Goal: Information Seeking & Learning: Learn about a topic

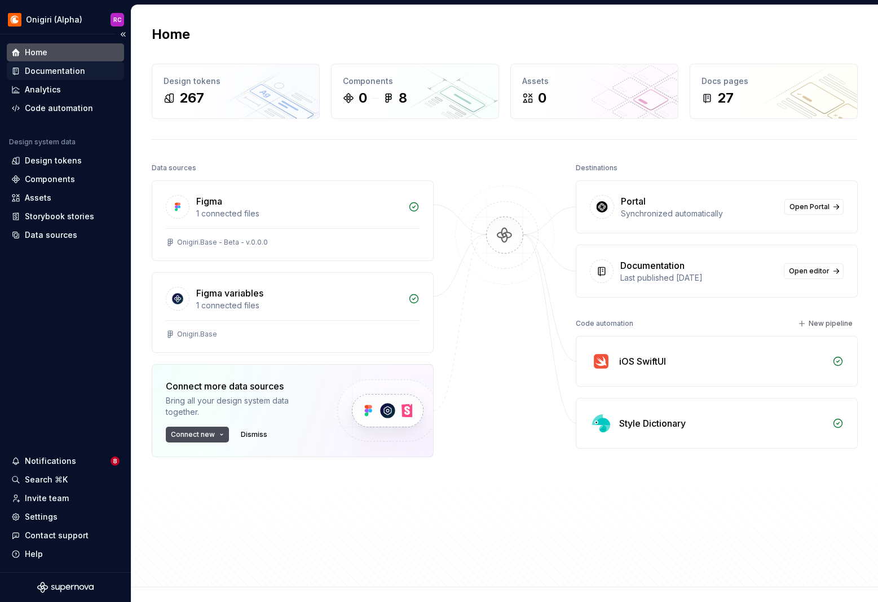
click at [38, 67] on div "Documentation" at bounding box center [55, 70] width 60 height 11
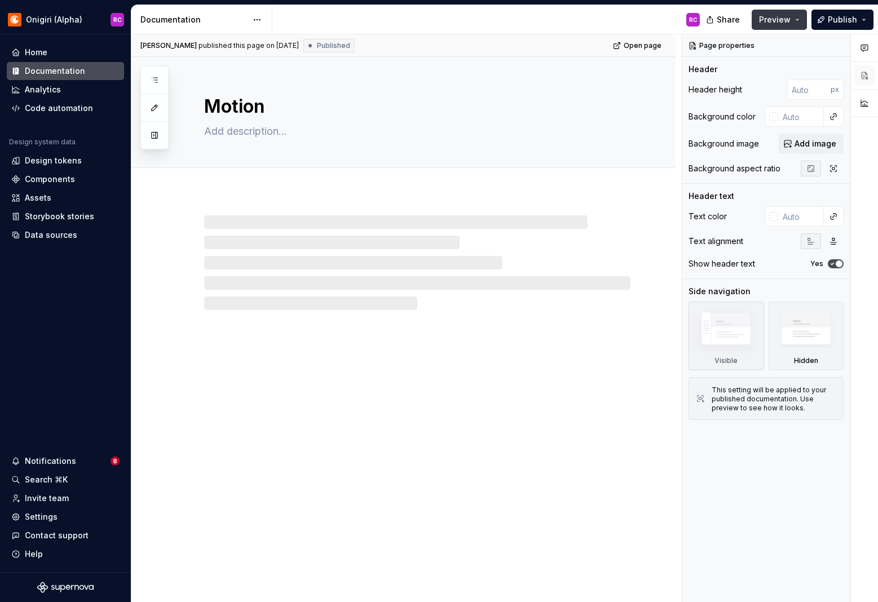
click at [785, 21] on span "Preview" at bounding box center [775, 19] width 32 height 11
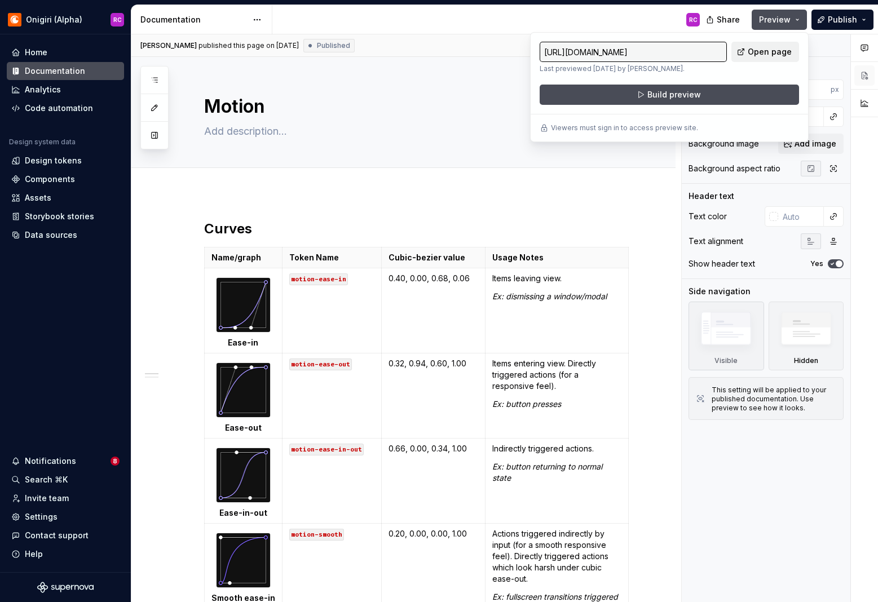
click at [756, 51] on span "Open page" at bounding box center [770, 51] width 44 height 11
type textarea "*"
